Goal: Information Seeking & Learning: Learn about a topic

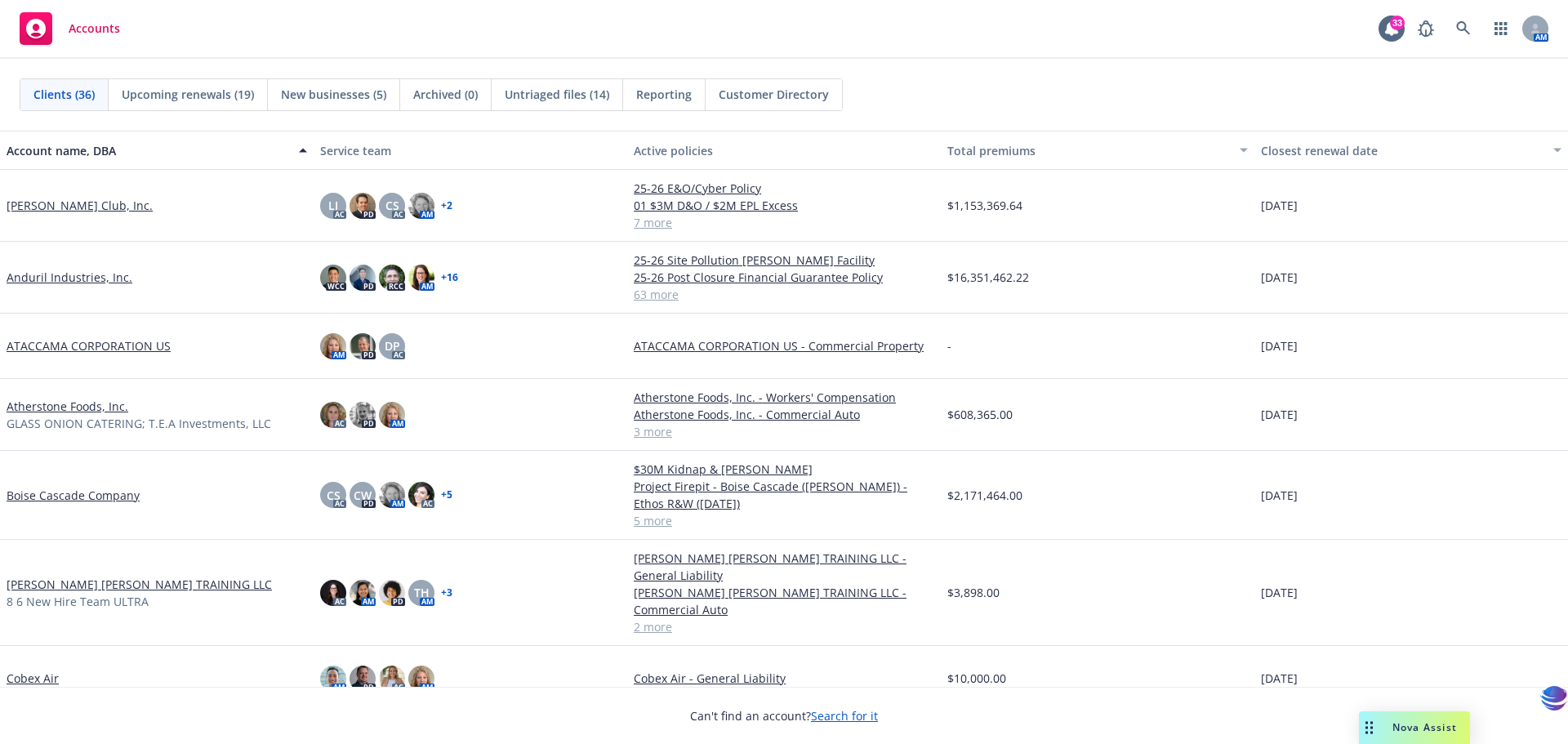
click at [551, 520] on div "CS AC CW PD AM AC + 5" at bounding box center [469, 495] width 313 height 89
click at [471, 636] on div "AC AM PD TH AM + 3" at bounding box center [469, 593] width 313 height 106
click at [726, 471] on link "$30M Kidnap & [PERSON_NAME]" at bounding box center [784, 469] width 300 height 17
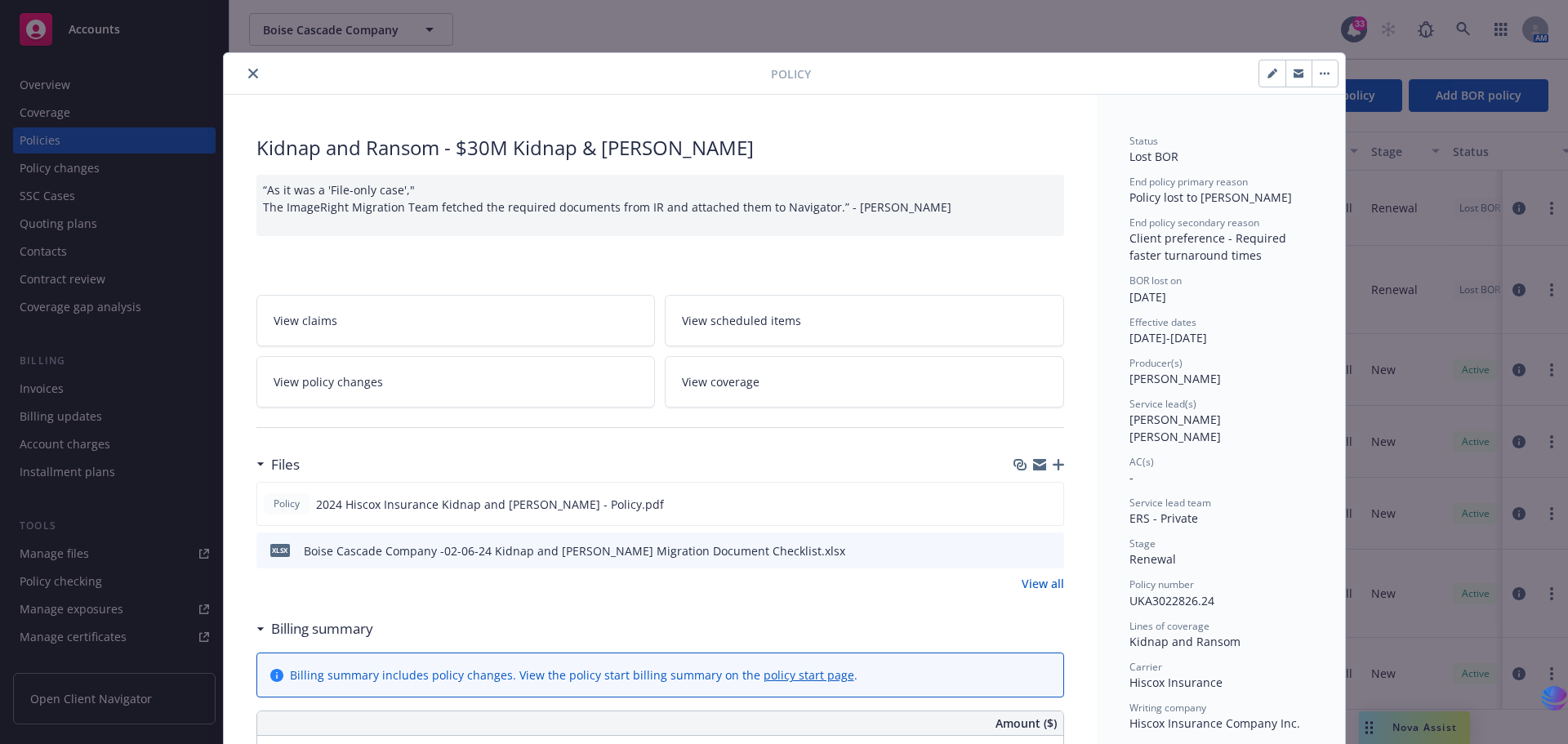
click at [251, 74] on button "close" at bounding box center [253, 73] width 19 height 19
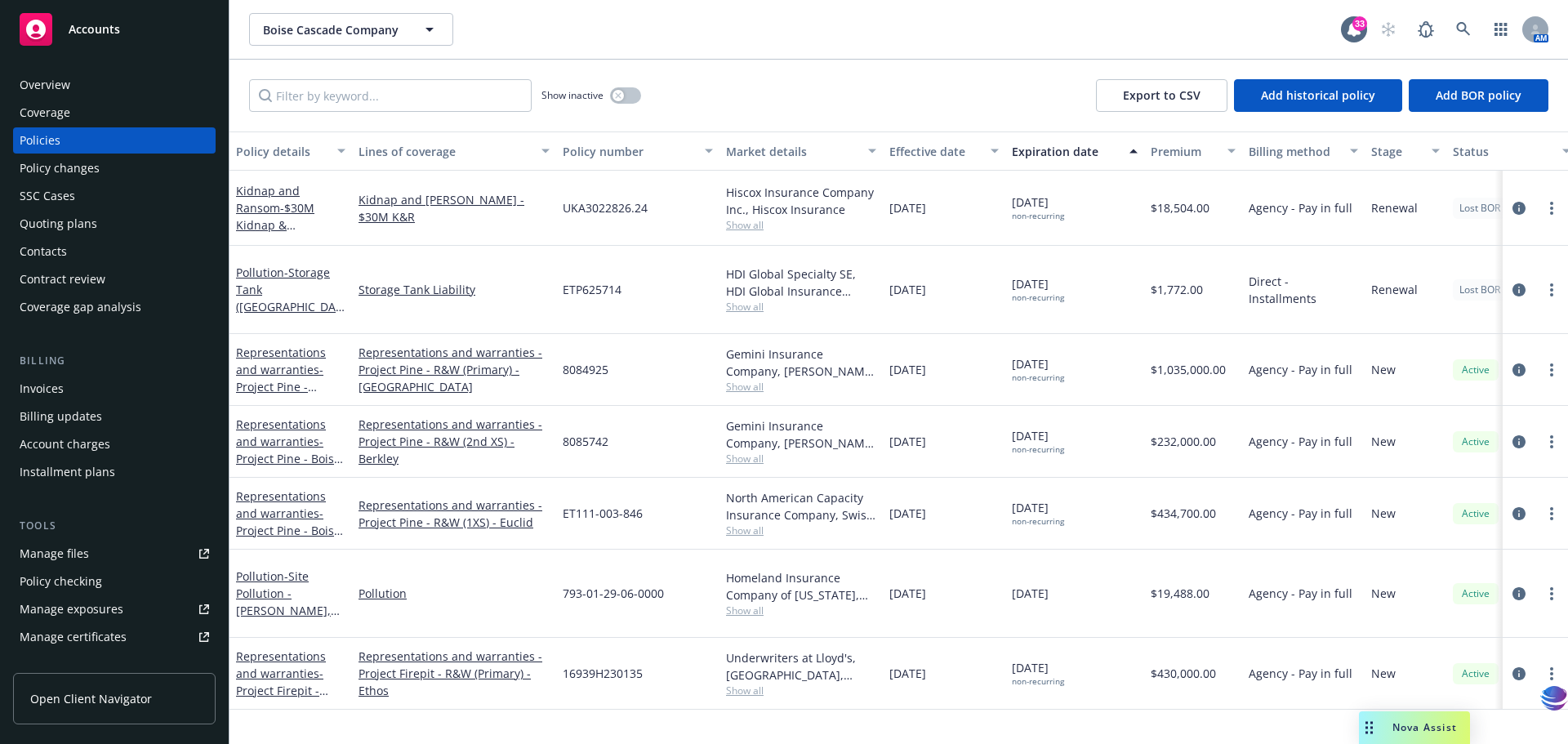
click at [545, 262] on div "Storage Tank Liability" at bounding box center [454, 290] width 204 height 88
